Goal: Task Accomplishment & Management: Complete application form

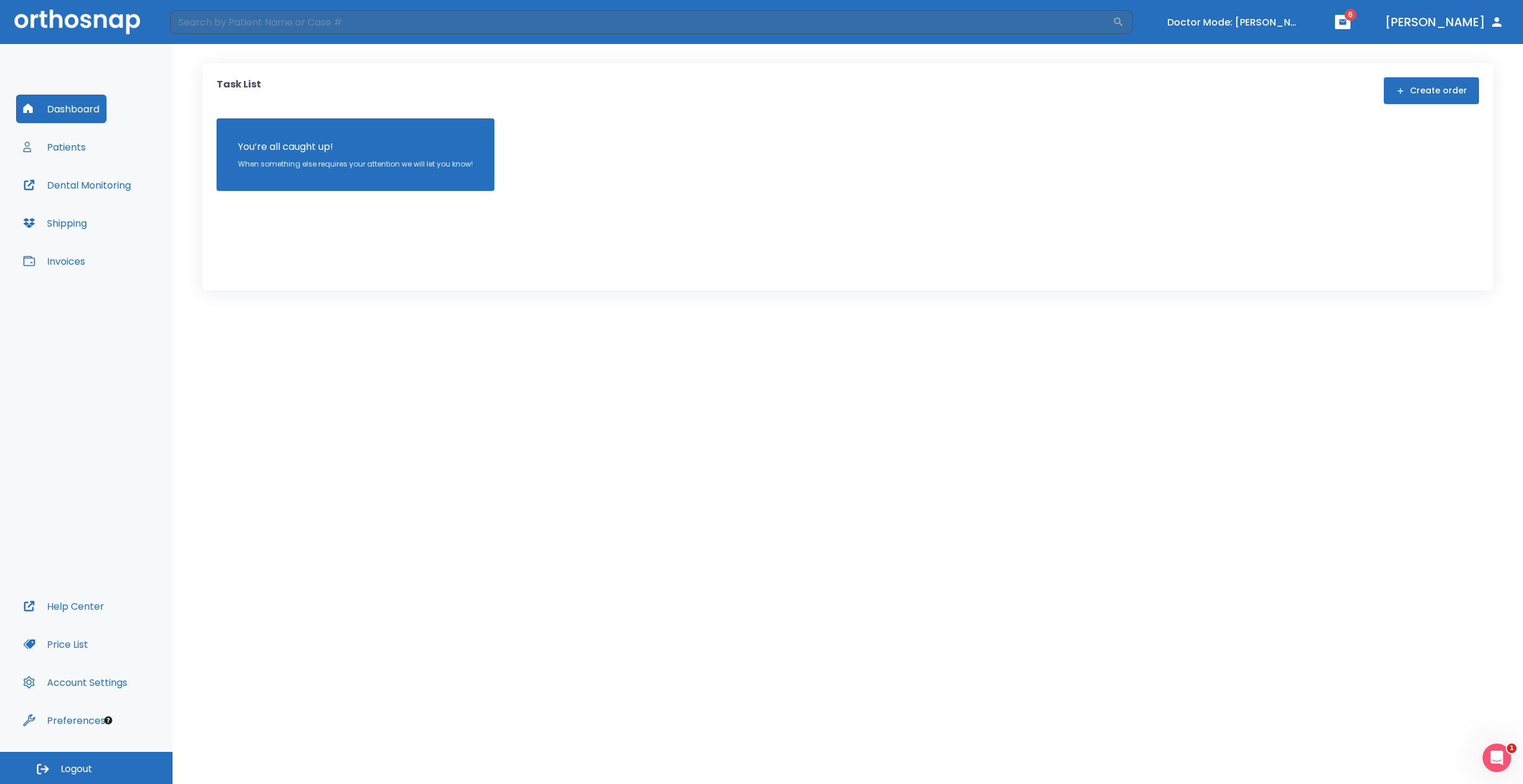
click at [80, 146] on button "Patients" at bounding box center [54, 147] width 77 height 29
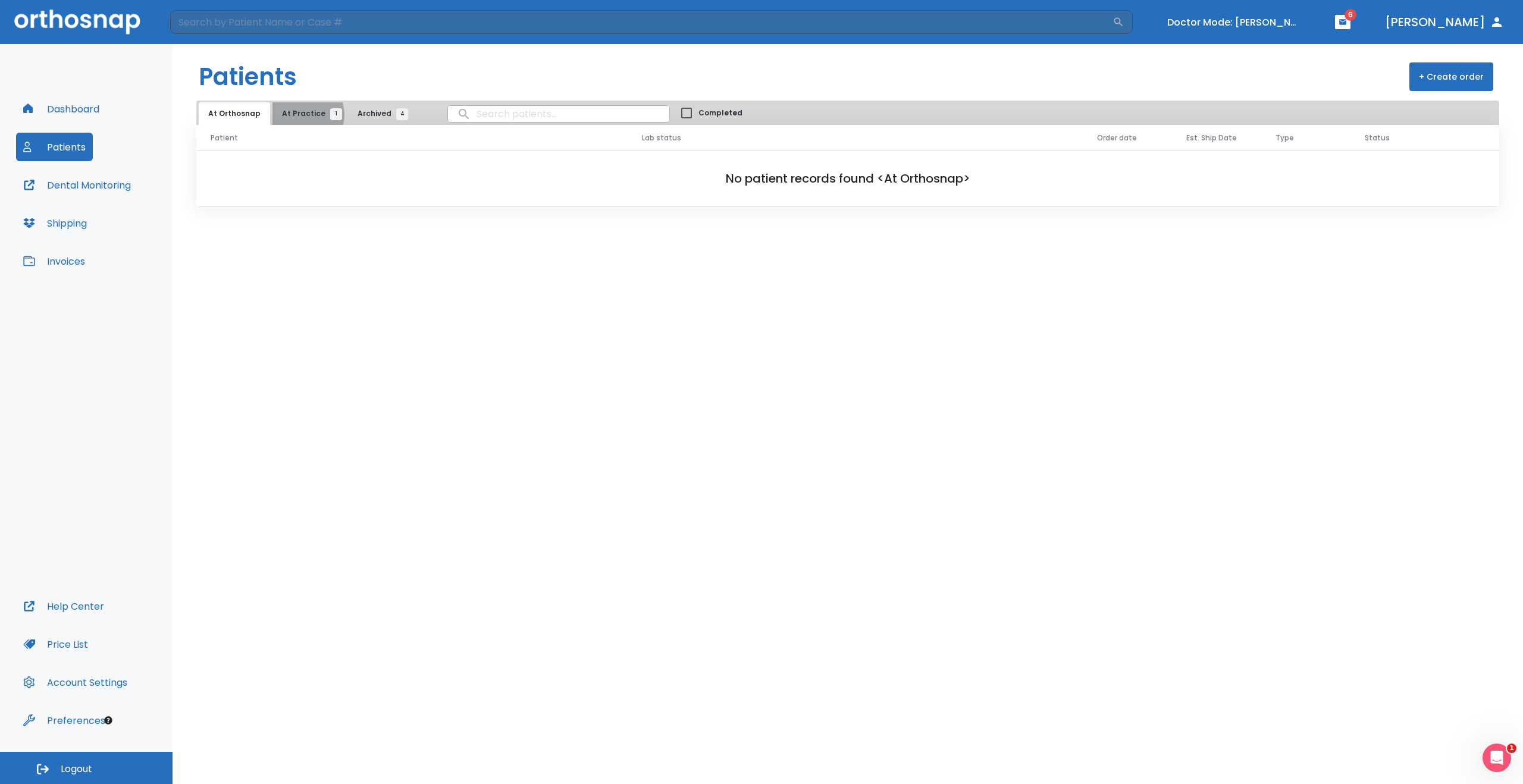
click at [302, 115] on span "At Practice 1" at bounding box center [309, 113] width 54 height 11
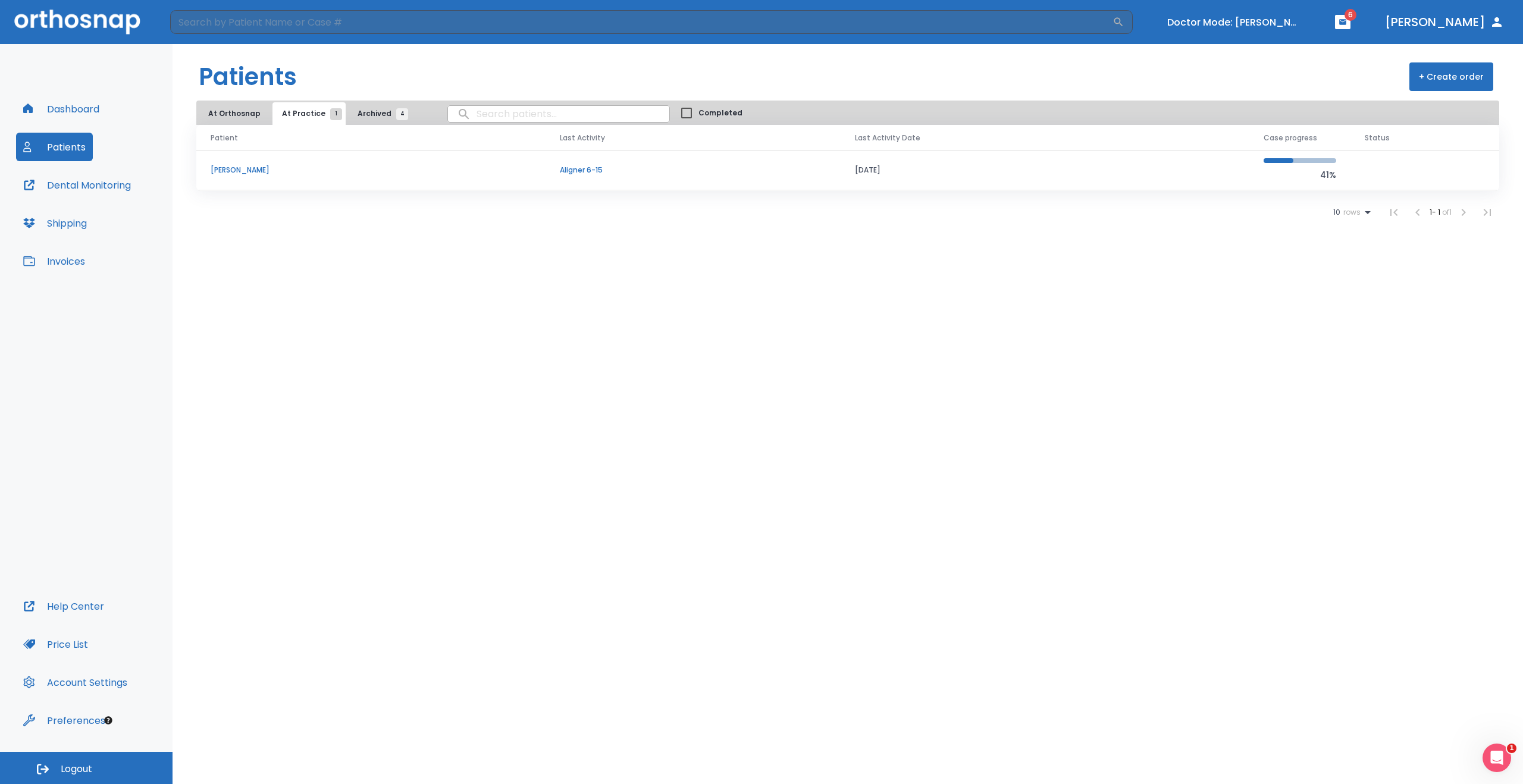
click at [243, 169] on p "[PERSON_NAME]" at bounding box center [371, 169] width 321 height 11
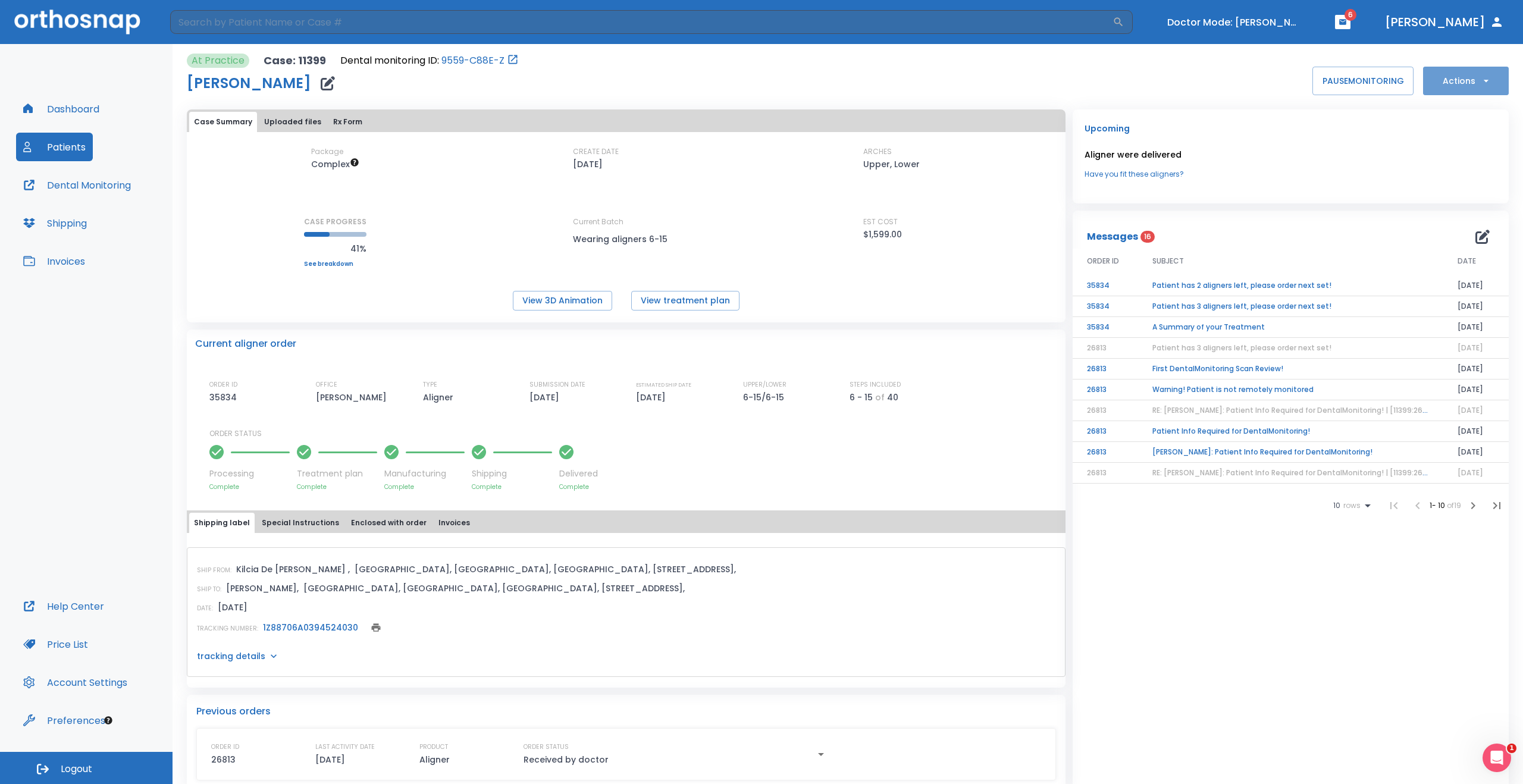
click at [1483, 84] on button "Actions" at bounding box center [1466, 81] width 86 height 29
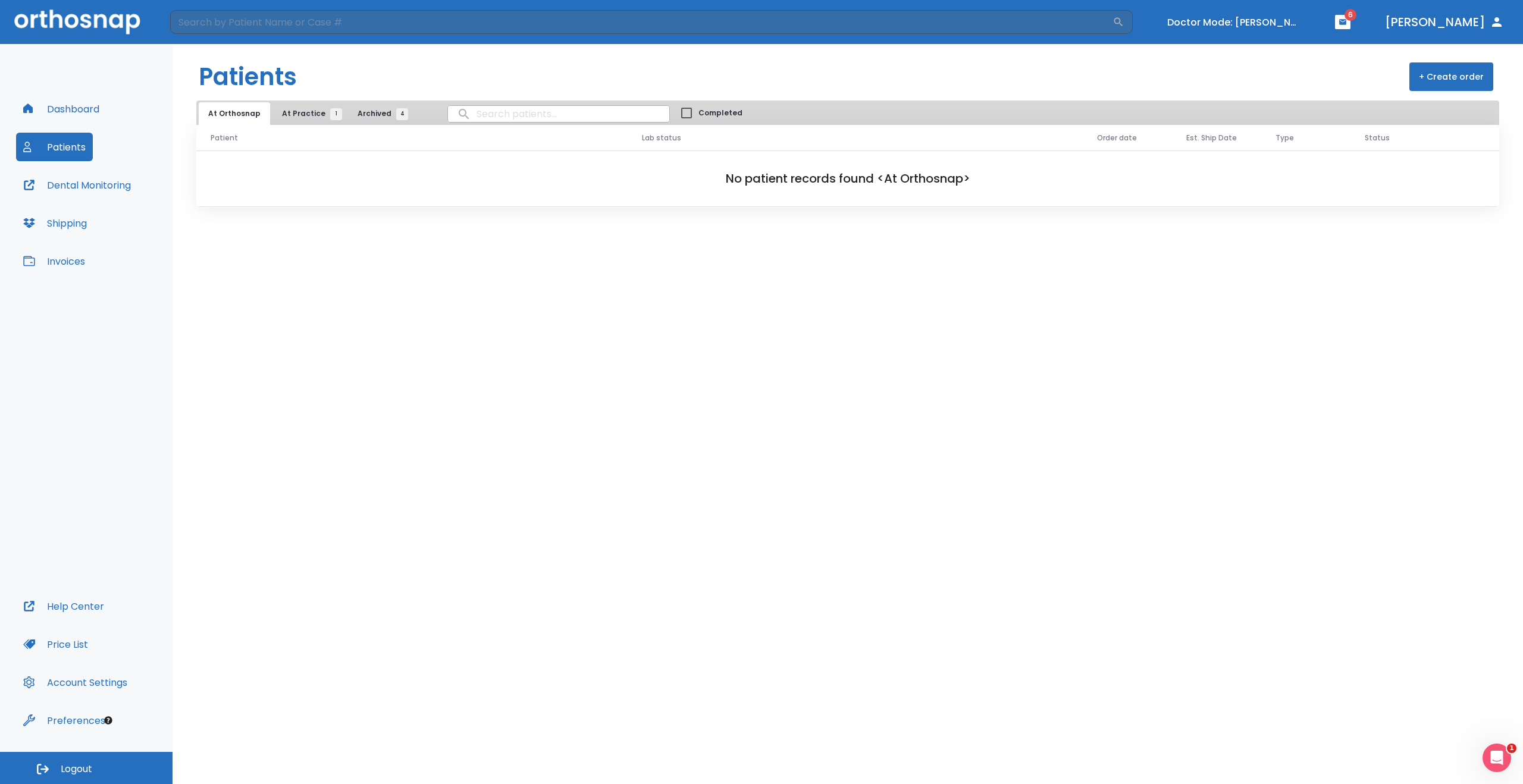
click at [1465, 72] on button "+ Create order" at bounding box center [1451, 77] width 84 height 29
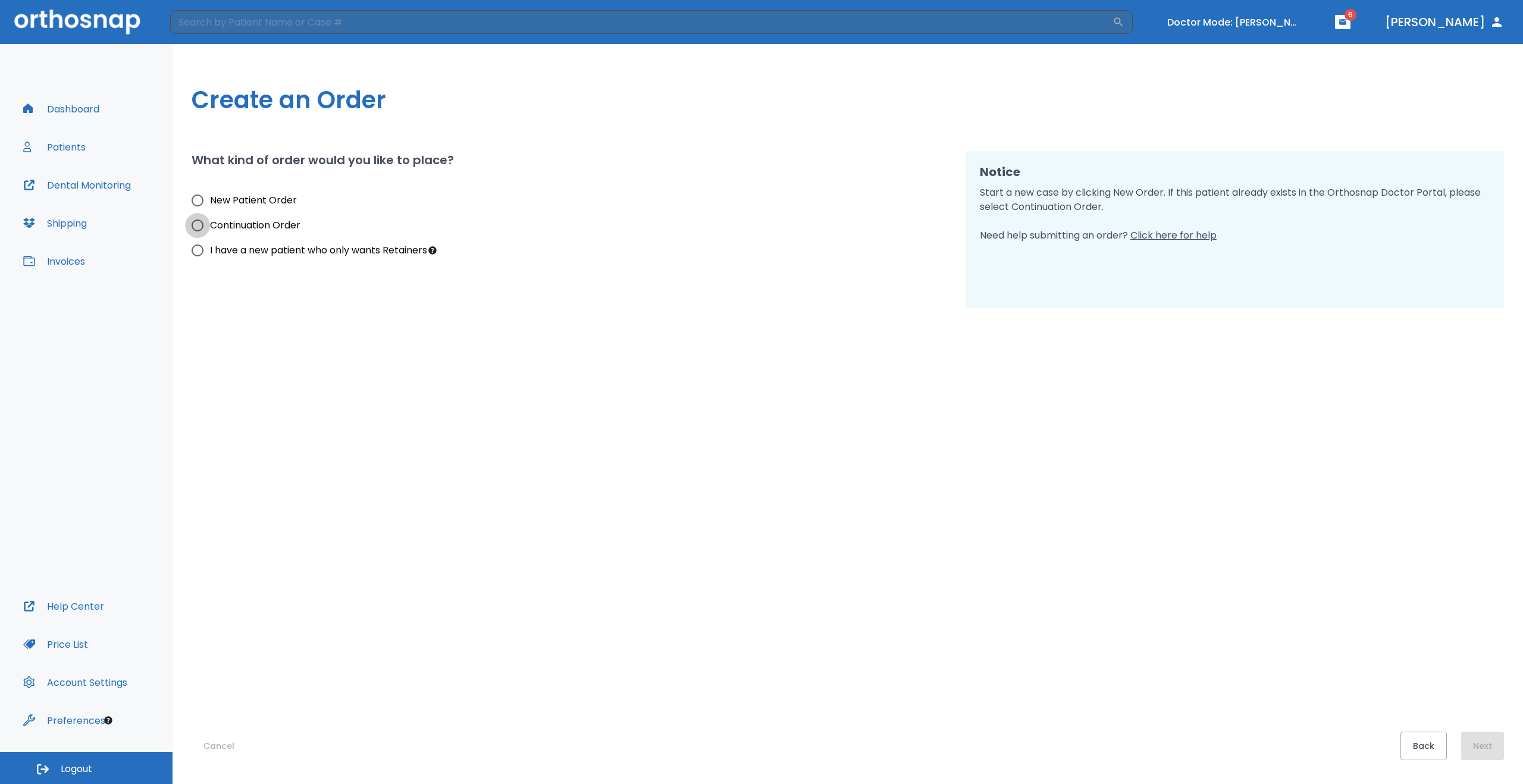
click at [198, 225] on input "Continuation Order" at bounding box center [198, 226] width 25 height 25
radio input "true"
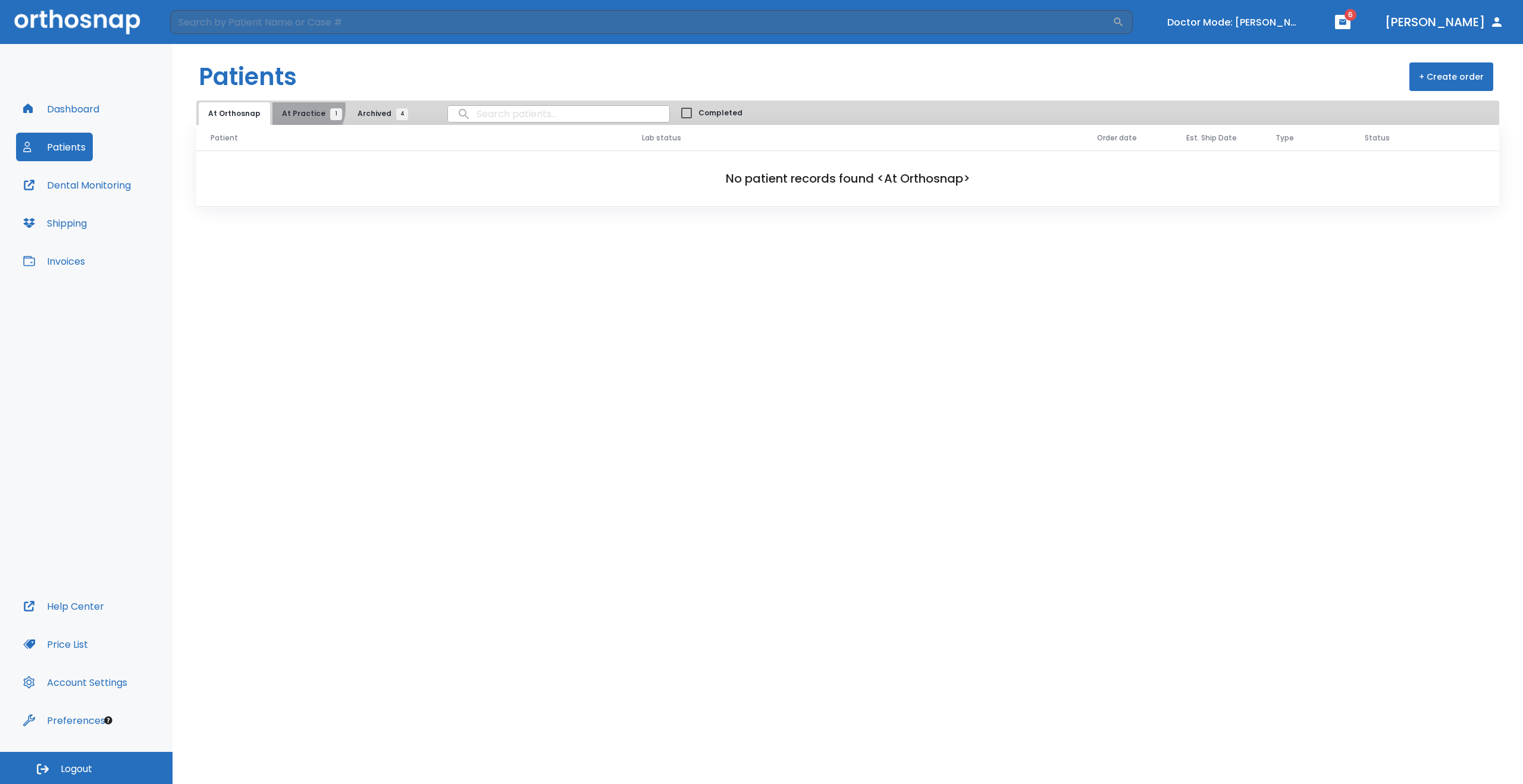
click at [298, 108] on span "At Practice 1" at bounding box center [309, 113] width 54 height 11
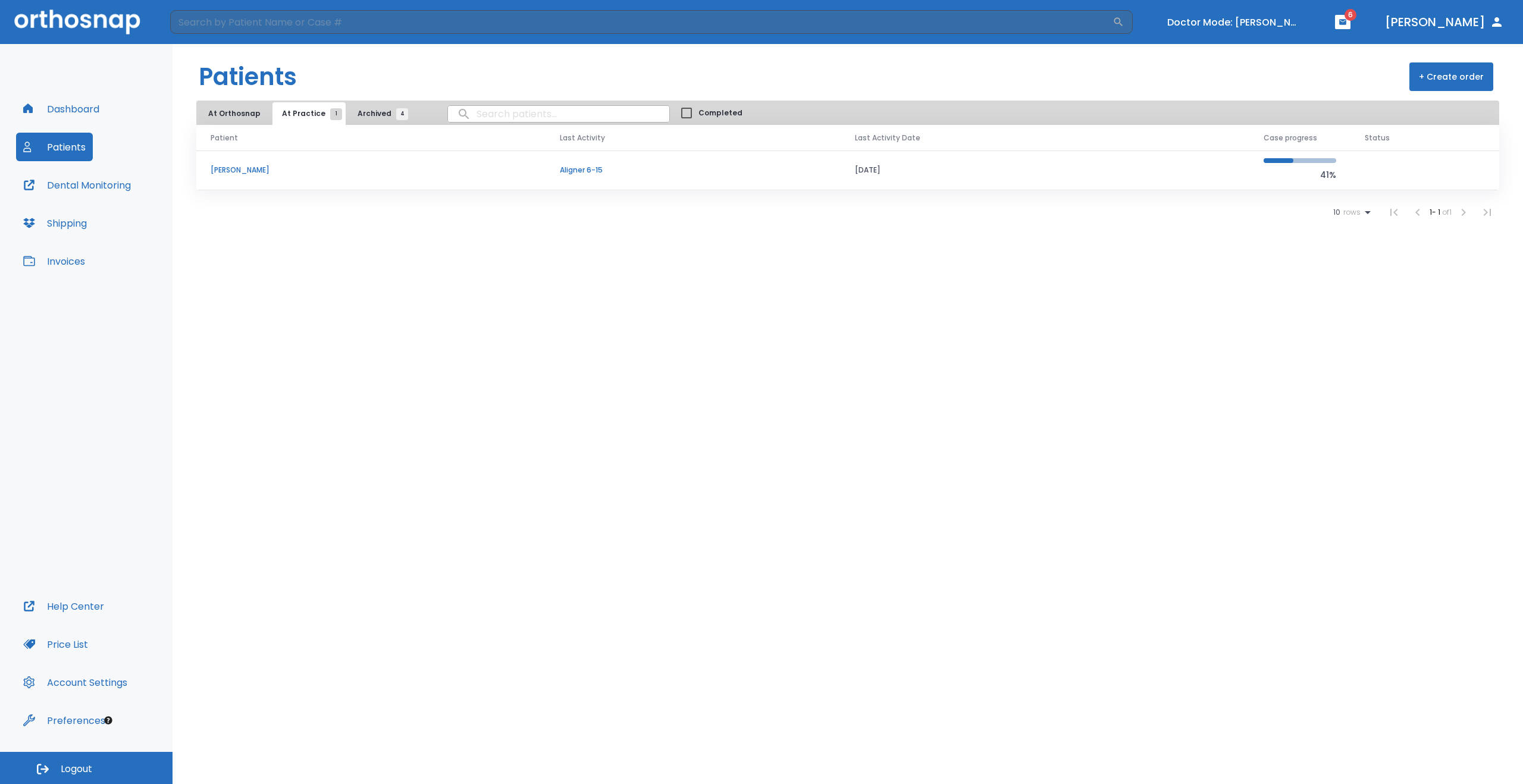
click at [249, 169] on p "[PERSON_NAME]" at bounding box center [371, 169] width 321 height 11
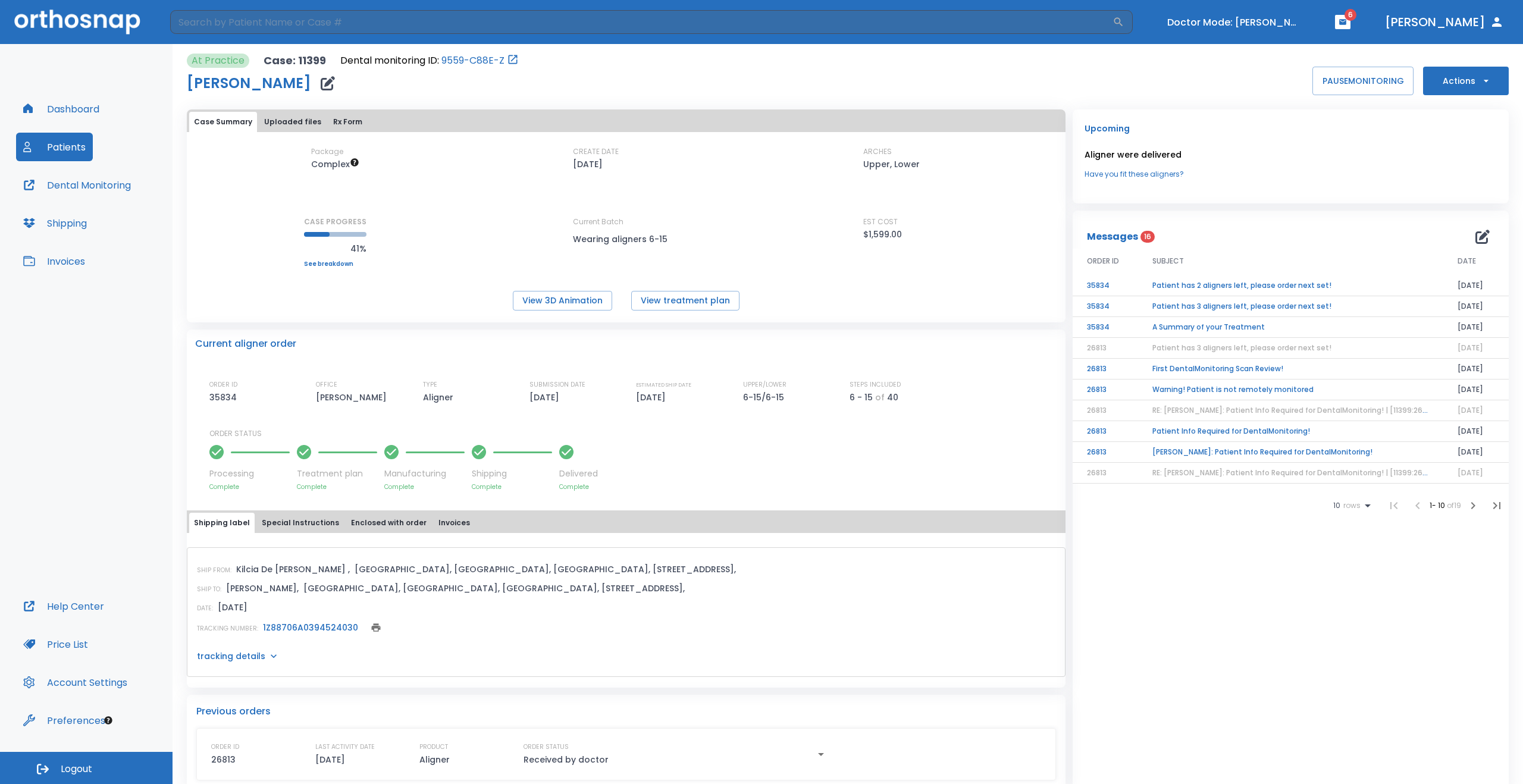
click at [1483, 77] on icon "button" at bounding box center [1486, 81] width 12 height 12
click at [1450, 175] on p "Order Next Aligners" at bounding box center [1459, 174] width 68 height 11
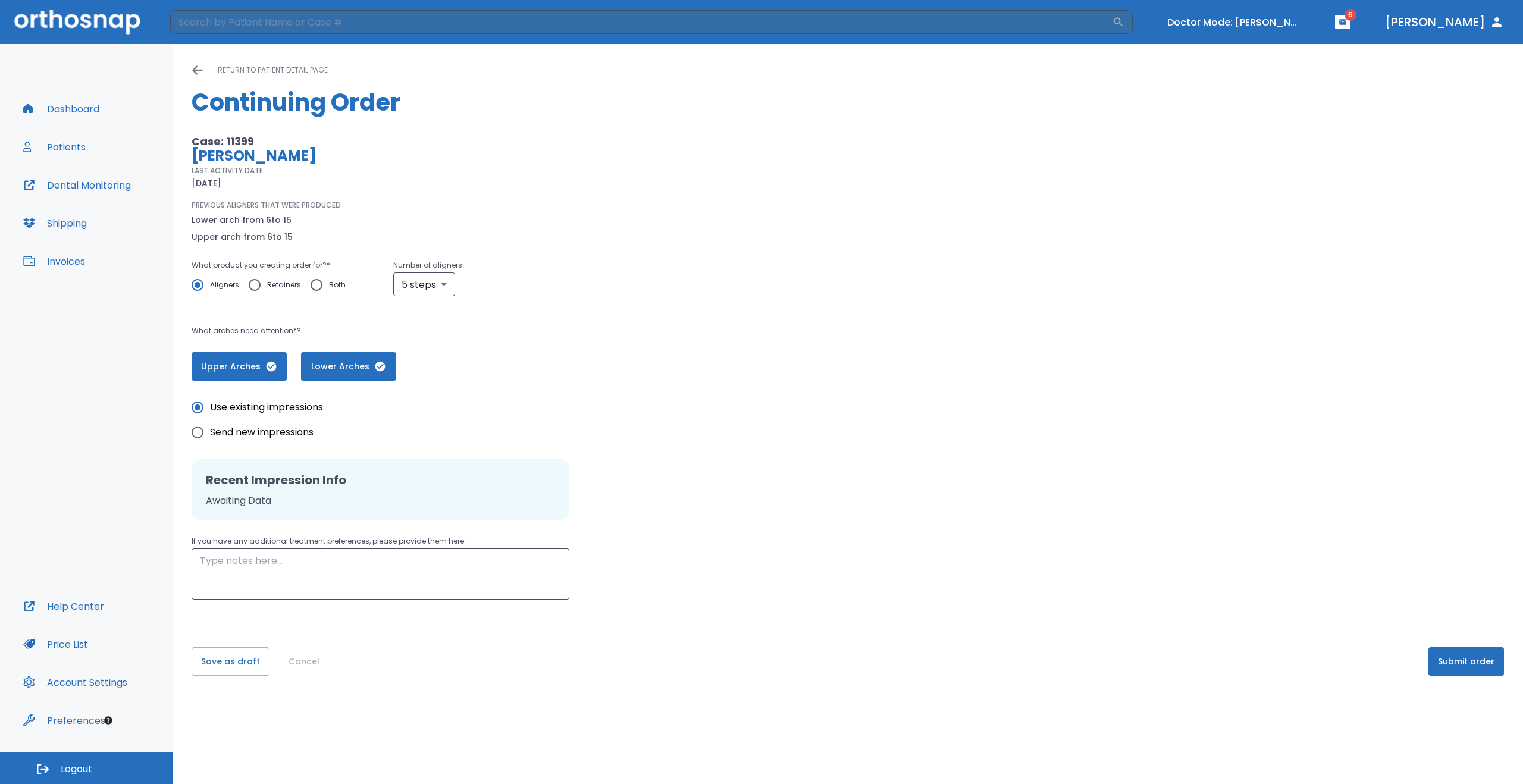
click at [1474, 665] on button "Submit order" at bounding box center [1466, 661] width 75 height 29
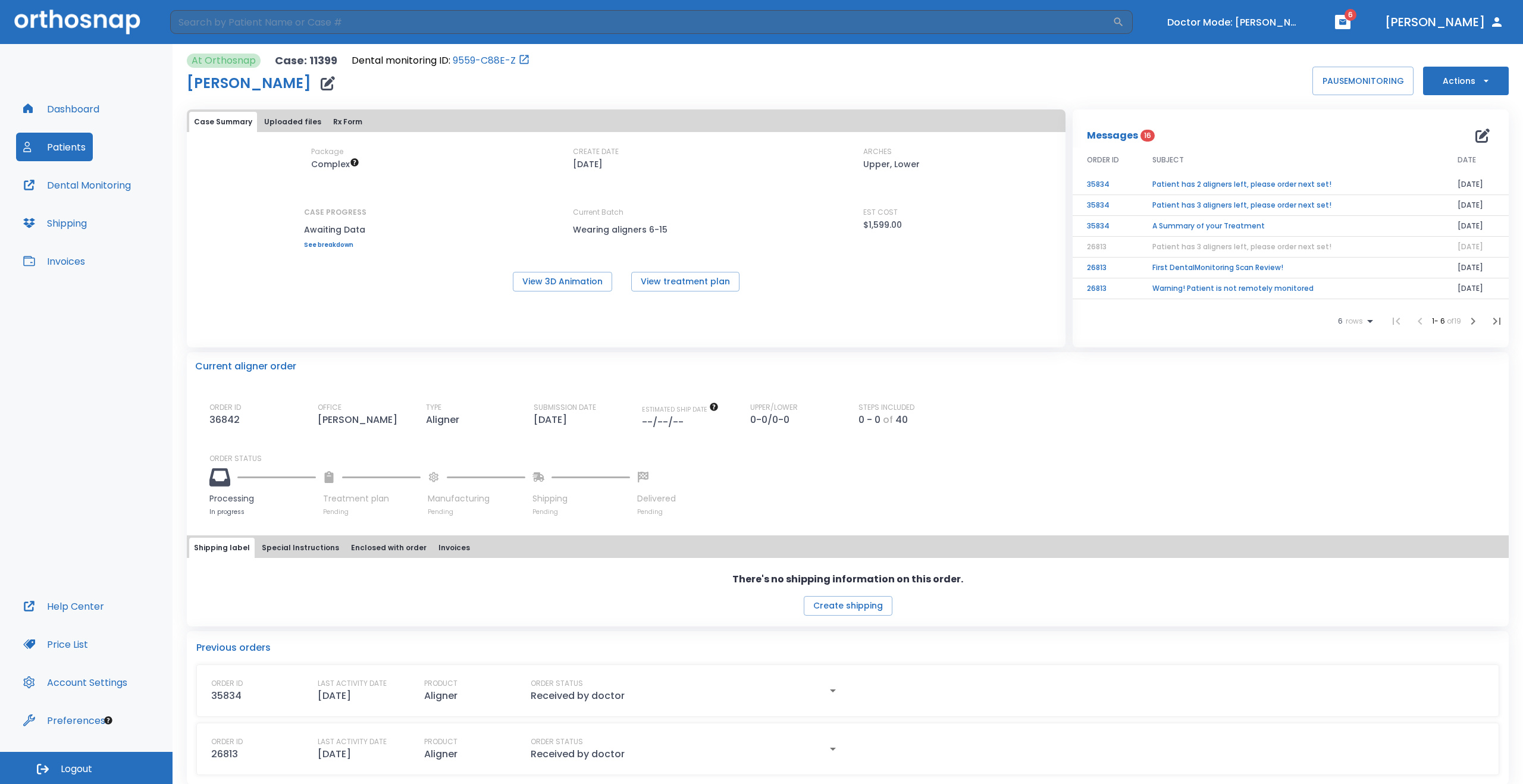
scroll to position [10, 0]
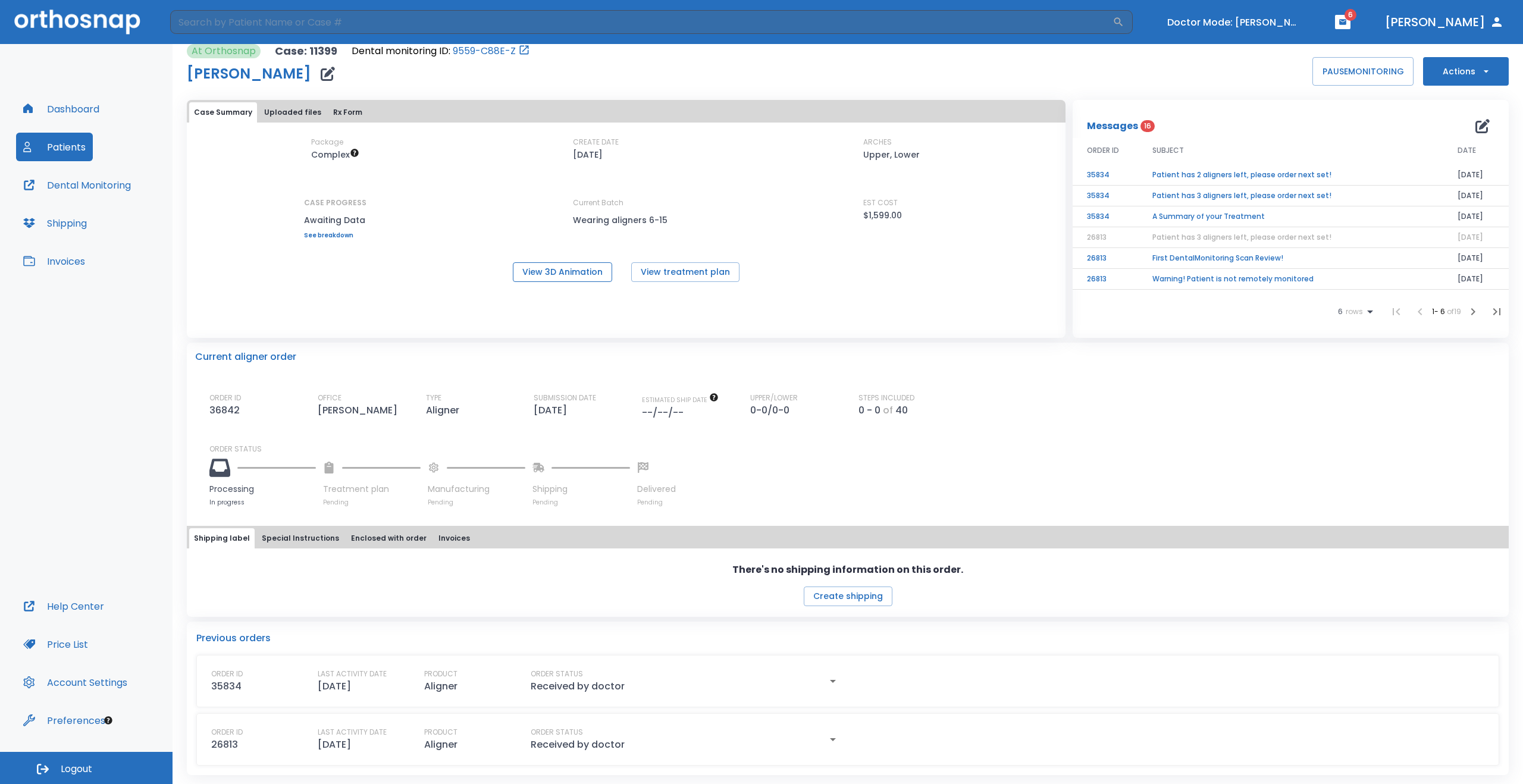
click at [585, 276] on button "View 3D Animation" at bounding box center [562, 272] width 99 height 20
click at [1292, 25] on button "Turn off Doctor mode" at bounding box center [1234, 23] width 143 height 20
